Goal: Use online tool/utility: Utilize a website feature to perform a specific function

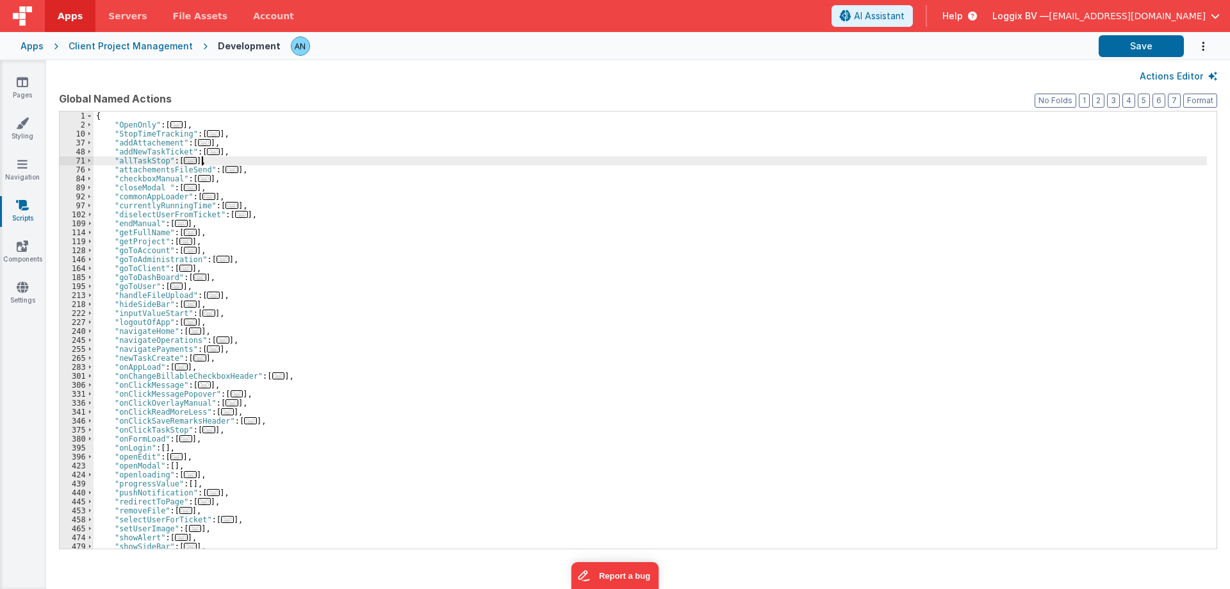
click at [209, 159] on div "{ "OpenOnly" : [ ... ] , "StopTimeTracking" : [ ... ] , "addAttachement" : [ ..…" at bounding box center [651, 338] width 1114 height 455
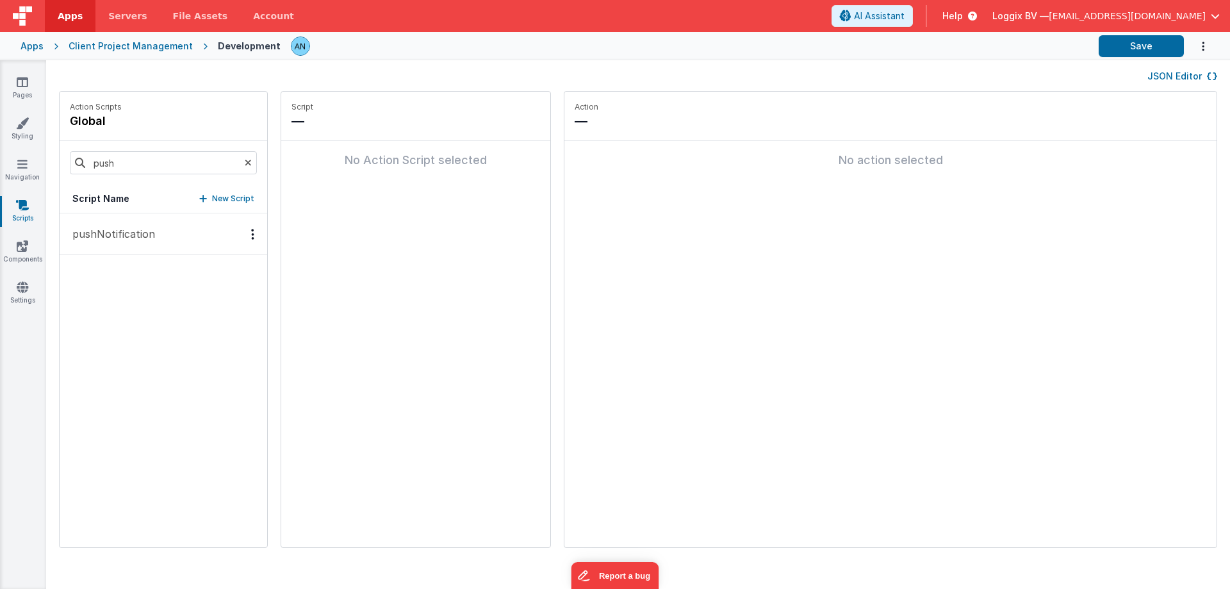
click at [245, 162] on icon at bounding box center [248, 163] width 7 height 44
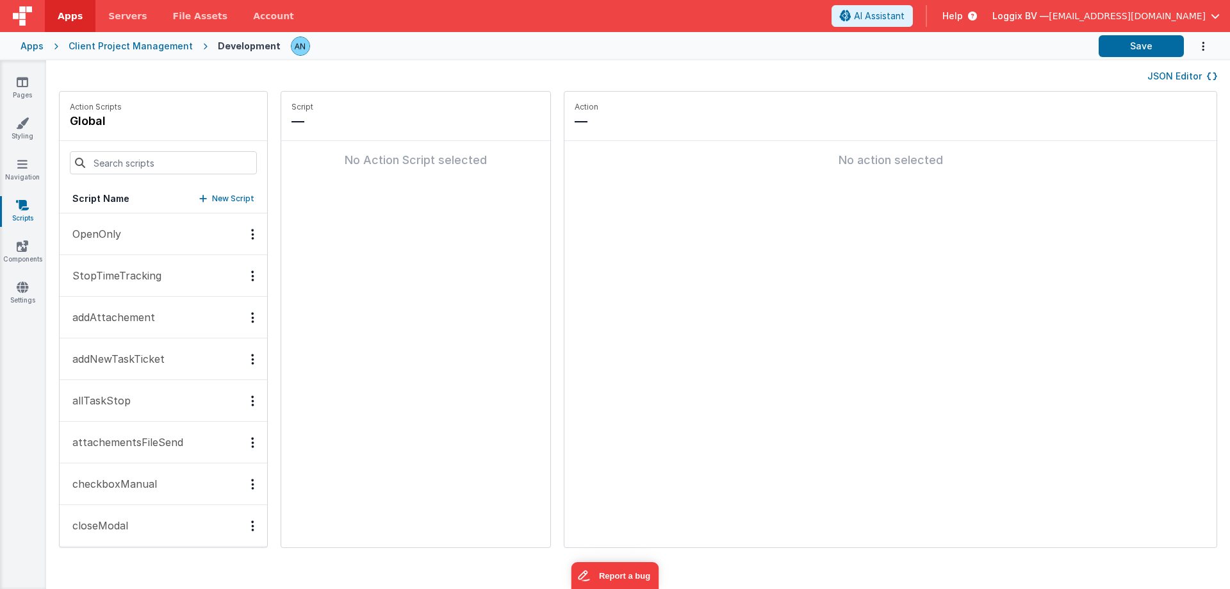
click at [126, 243] on button "OpenOnly" at bounding box center [164, 234] width 208 height 42
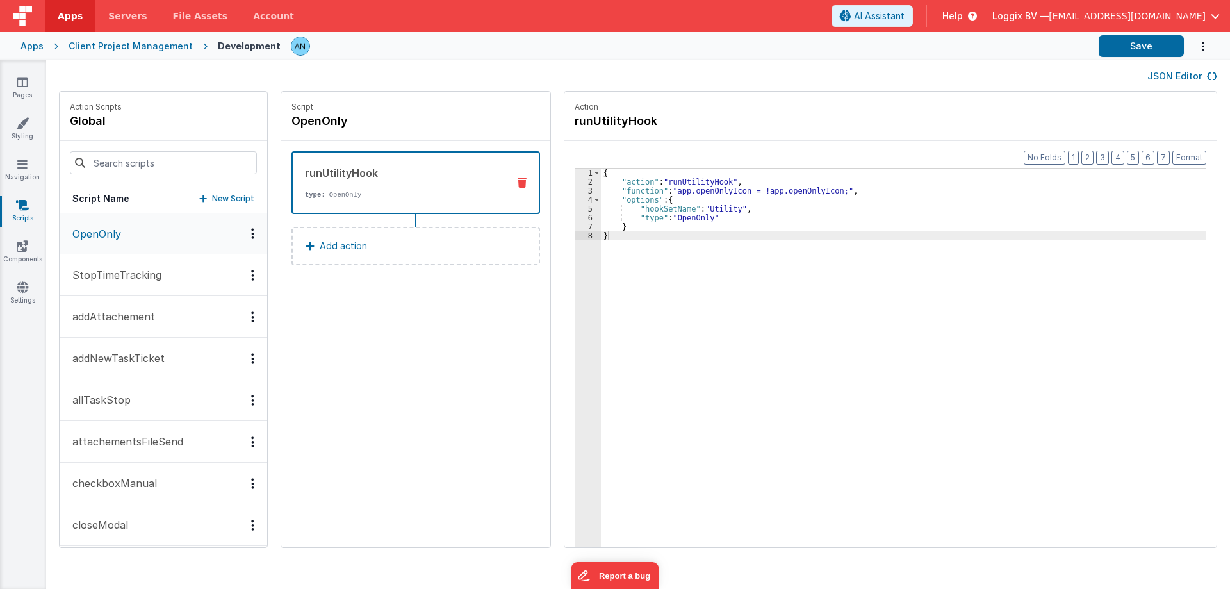
click at [842, 190] on div "{ "action" : "runUtilityHook" , "function" : "app.openOnlyIcon = !app.openOnlyI…" at bounding box center [904, 387] width 607 height 436
click at [1194, 155] on button "Format" at bounding box center [1190, 158] width 34 height 14
click at [750, 183] on div "{ "action" : "runUtilityHook" , "function" : "app.openOnlyIcon = !app.openOnlyI…" at bounding box center [904, 387] width 607 height 436
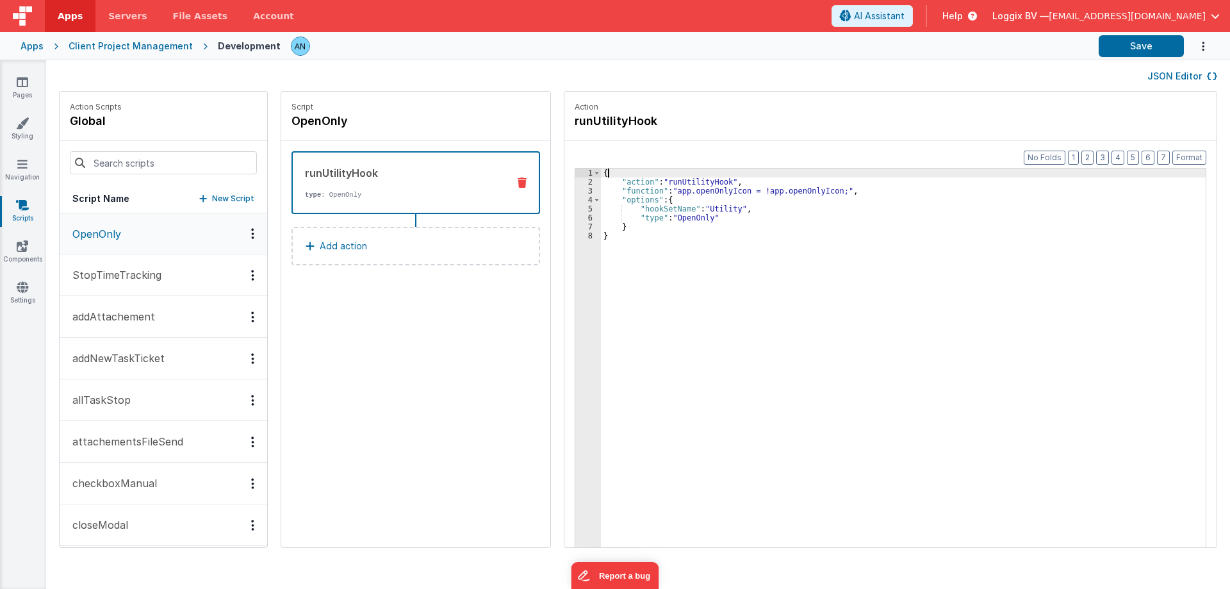
click at [685, 174] on div "{ "action" : "runUtilityHook" , "function" : "app.openOnlyIcon = !app.openOnlyI…" at bounding box center [904, 387] width 607 height 436
